Goal: Submit feedback/report problem

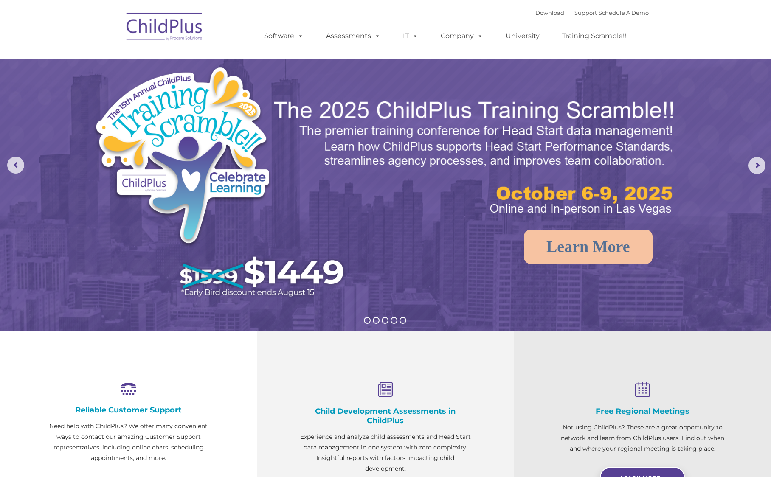
select select "MEDIUM"
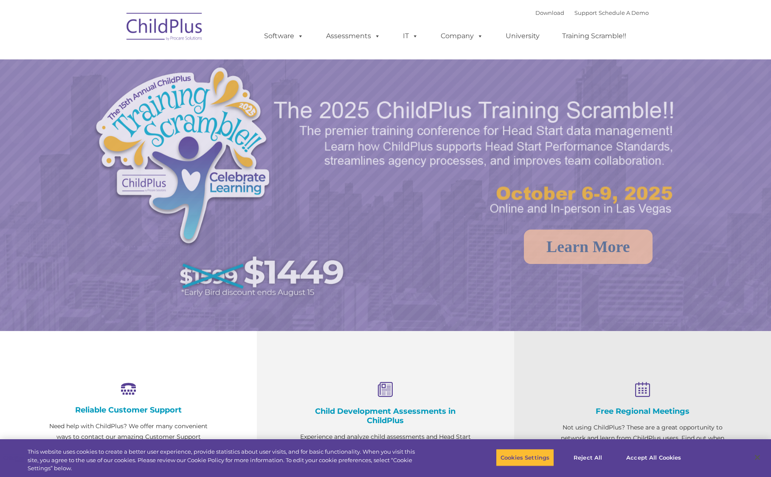
select select "MEDIUM"
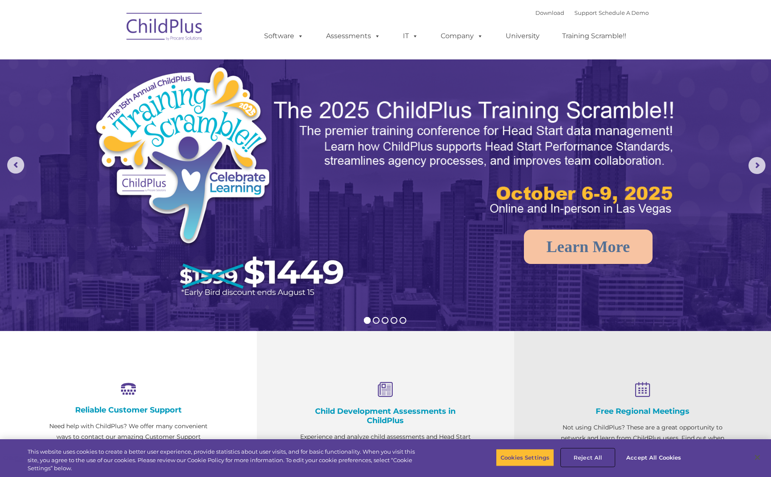
click at [576, 457] on button "Reject All" at bounding box center [588, 458] width 53 height 18
